Goal: Check status

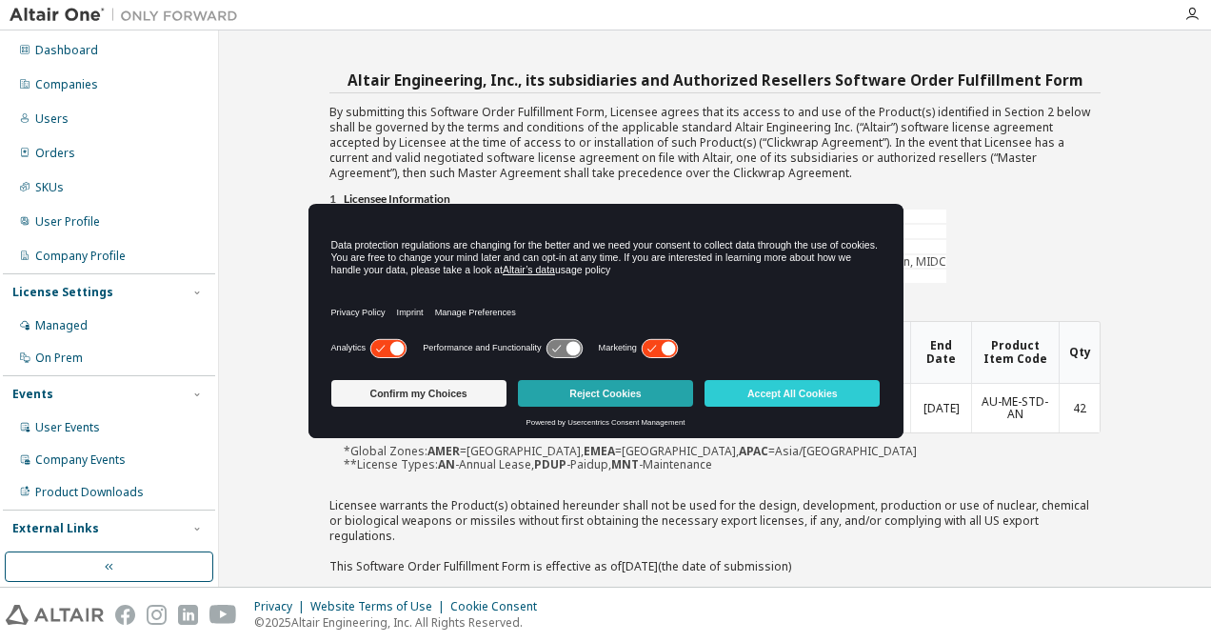
drag, startPoint x: 0, startPoint y: 0, endPoint x: 628, endPoint y: 398, distance: 743.7
click at [628, 398] on button "Reject Cookies" at bounding box center [605, 393] width 175 height 27
